Goal: Information Seeking & Learning: Understand process/instructions

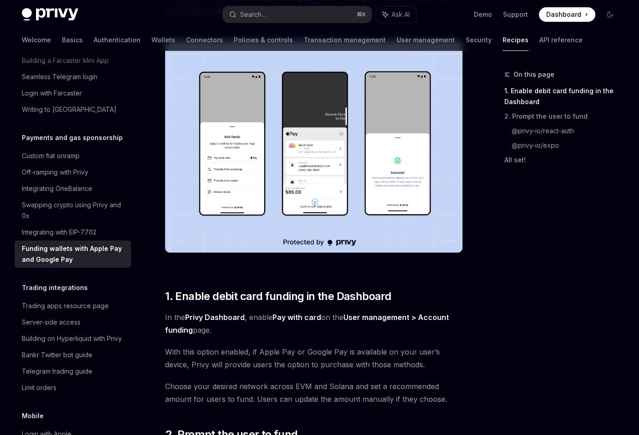
scroll to position [189, 0]
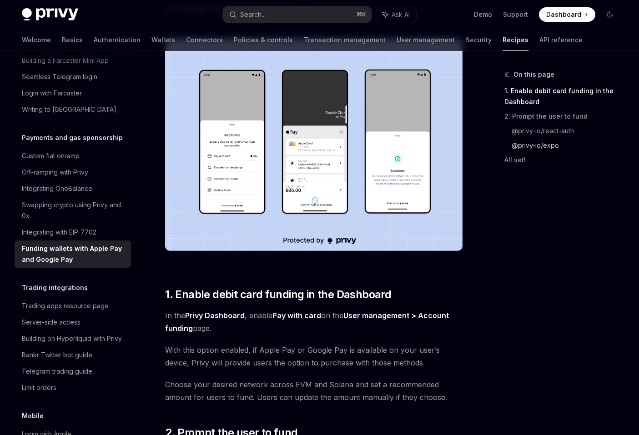
click at [528, 147] on link "@privy-io/expo" at bounding box center [568, 145] width 113 height 15
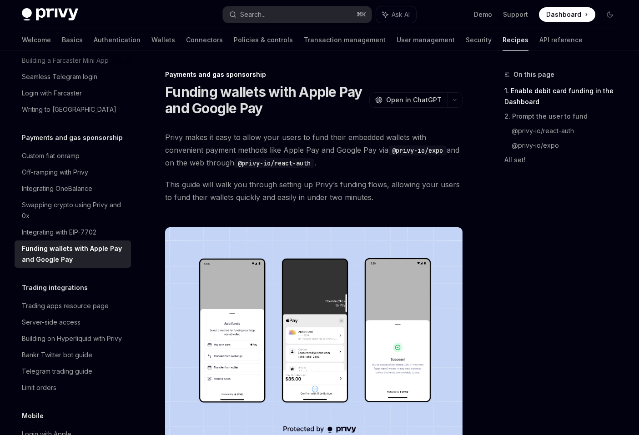
click at [350, 152] on span "Privy makes it easy to allow your users to fund their embedded wallets with con…" at bounding box center [314, 150] width 298 height 38
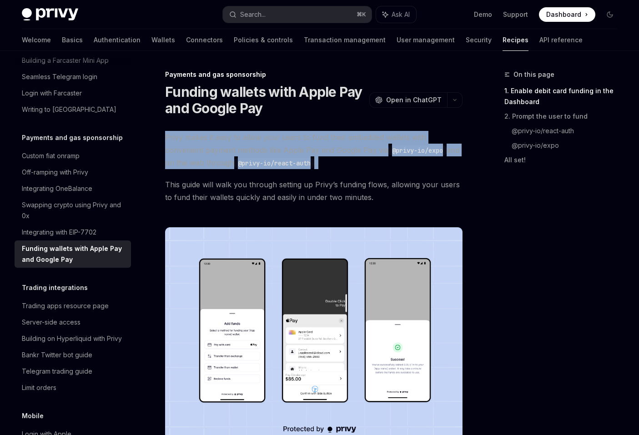
click at [350, 152] on span "Privy makes it easy to allow your users to fund their embedded wallets with con…" at bounding box center [314, 150] width 298 height 38
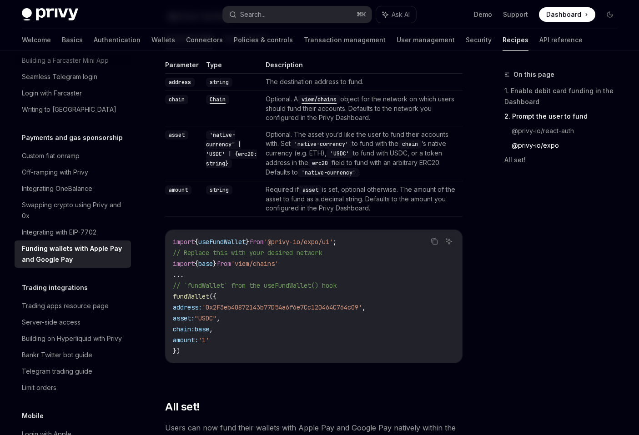
scroll to position [1004, 0]
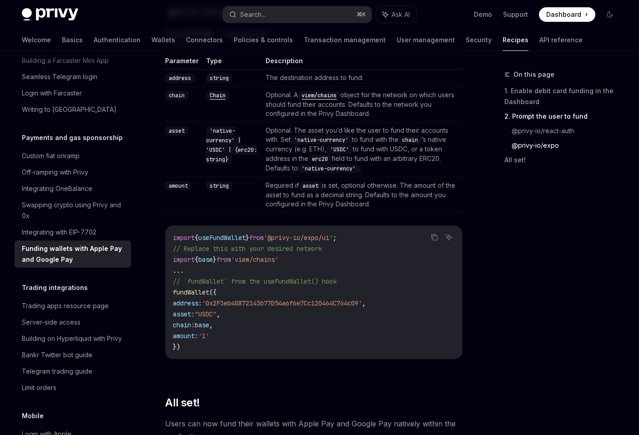
click at [391, 199] on td "Required if asset is set, optional otherwise. The amount of the asset to fund a…" at bounding box center [362, 194] width 201 height 35
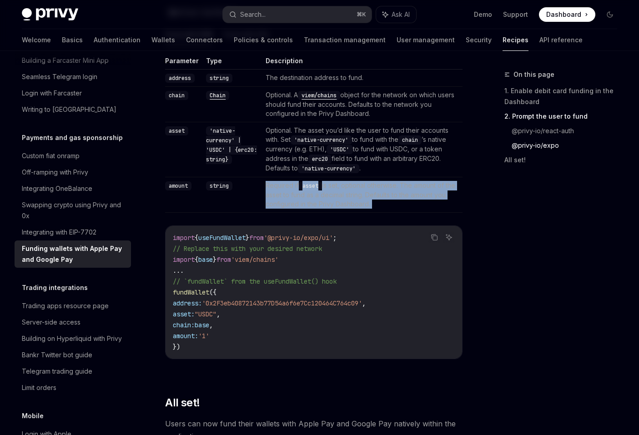
click at [391, 199] on td "Required if asset is set, optional otherwise. The amount of the asset to fund a…" at bounding box center [362, 194] width 201 height 35
click at [313, 210] on td "Required if asset is set, optional otherwise. The amount of the asset to fund a…" at bounding box center [362, 194] width 201 height 35
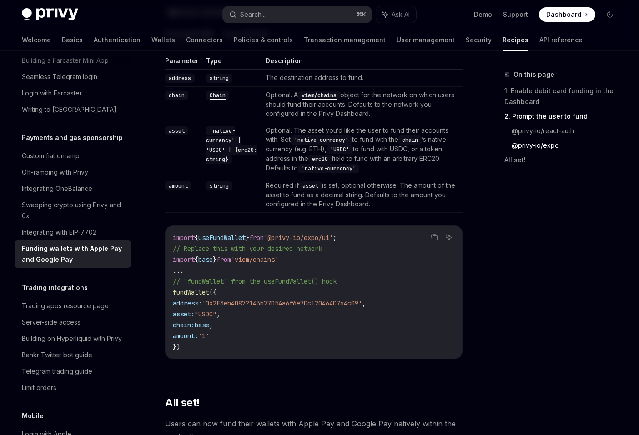
drag, startPoint x: 338, startPoint y: 212, endPoint x: 249, endPoint y: 191, distance: 91.3
click at [262, 191] on td "Required if asset is set, optional otherwise. The amount of the asset to fund a…" at bounding box center [362, 194] width 201 height 35
click at [313, 208] on td "Required if asset is set, optional otherwise. The amount of the asset to fund a…" at bounding box center [362, 194] width 201 height 35
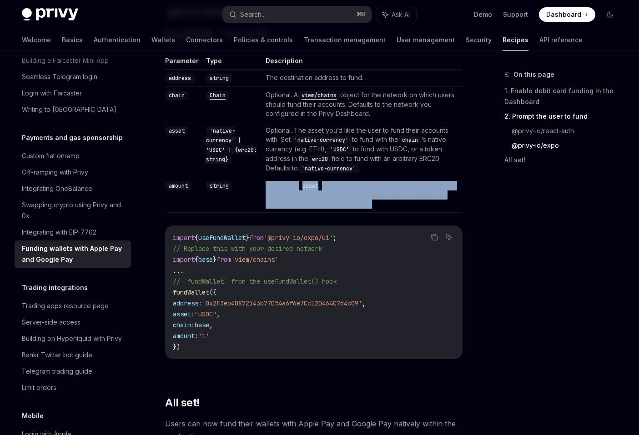
click at [313, 208] on td "Required if asset is set, optional otherwise. The amount of the asset to fund a…" at bounding box center [362, 194] width 201 height 35
click at [342, 206] on td "Required if asset is set, optional otherwise. The amount of the asset to fund a…" at bounding box center [362, 194] width 201 height 35
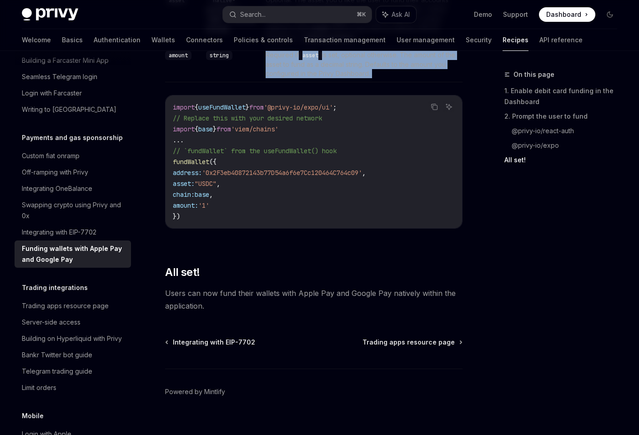
scroll to position [1138, 0]
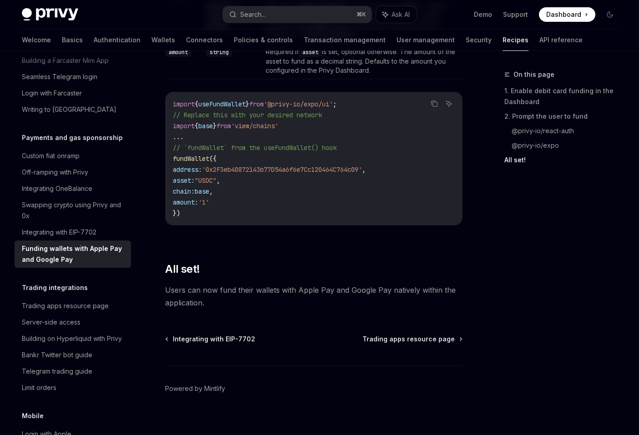
click at [289, 308] on span "Users can now fund their wallets with Apple Pay and Google Pay natively within …" at bounding box center [314, 296] width 298 height 25
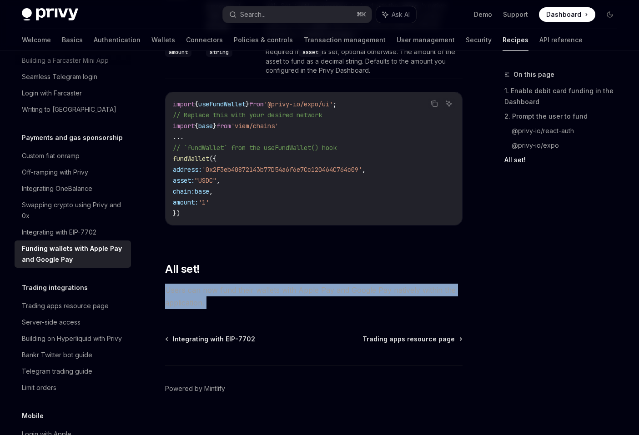
click at [289, 308] on span "Users can now fund their wallets with Apple Pay and Google Pay natively within …" at bounding box center [314, 296] width 298 height 25
click at [320, 309] on span "Users can now fund their wallets with Apple Pay and Google Pay natively within …" at bounding box center [314, 296] width 298 height 25
click at [334, 309] on span "Users can now fund their wallets with Apple Pay and Google Pay natively within …" at bounding box center [314, 296] width 298 height 25
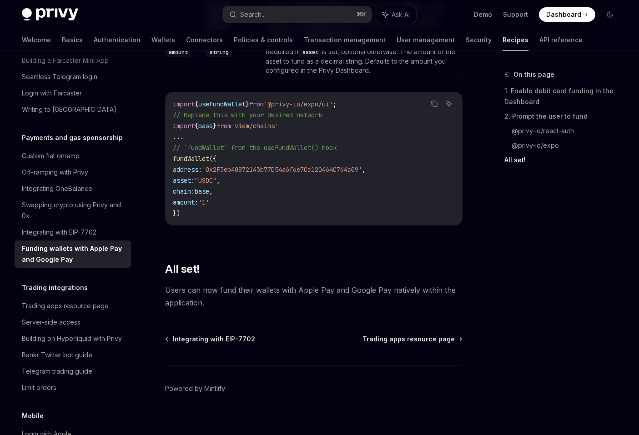
click at [334, 309] on span "Users can now fund their wallets with Apple Pay and Google Pay natively within …" at bounding box center [314, 296] width 298 height 25
type textarea "*"
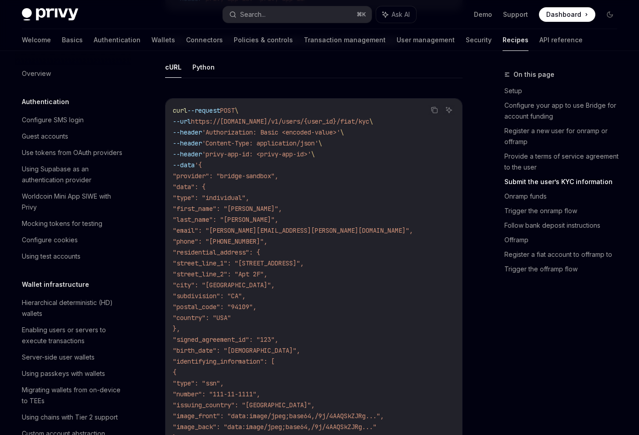
scroll to position [1345, 0]
